Goal: Find contact information: Find contact information

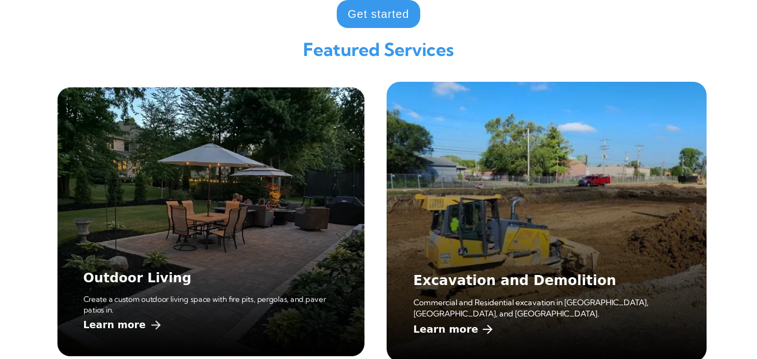
scroll to position [673, 0]
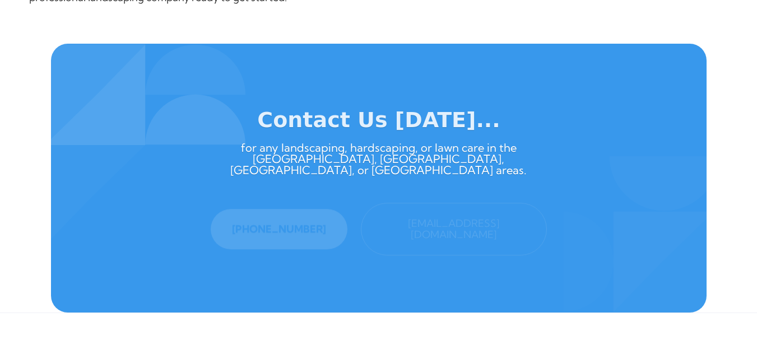
scroll to position [1556, 0]
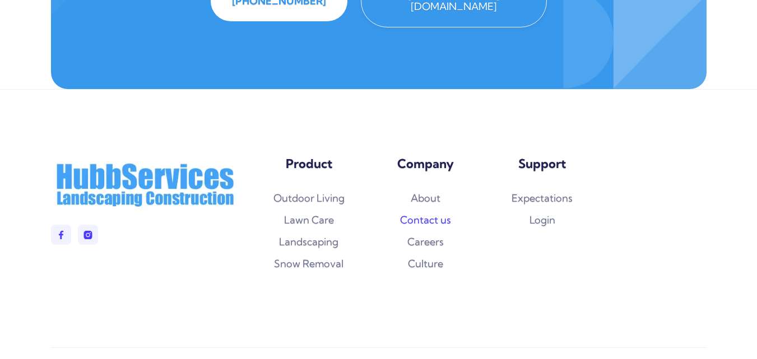
click at [429, 215] on link "Contact us" at bounding box center [425, 220] width 51 height 11
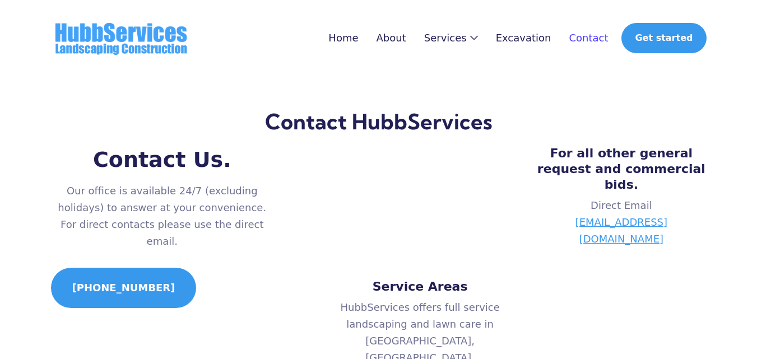
click at [608, 40] on link "Contact" at bounding box center [588, 38] width 39 height 11
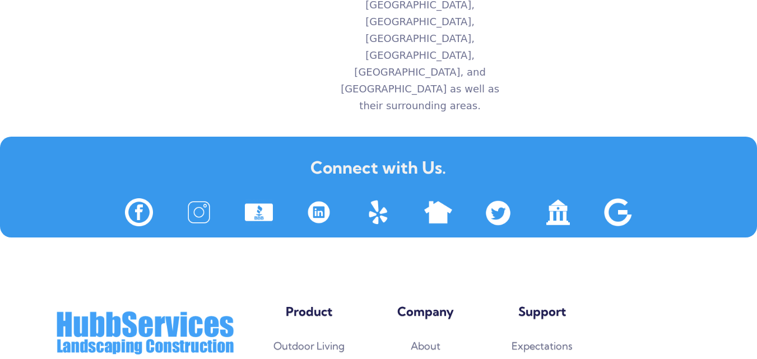
scroll to position [426, 0]
